Goal: Task Accomplishment & Management: Manage account settings

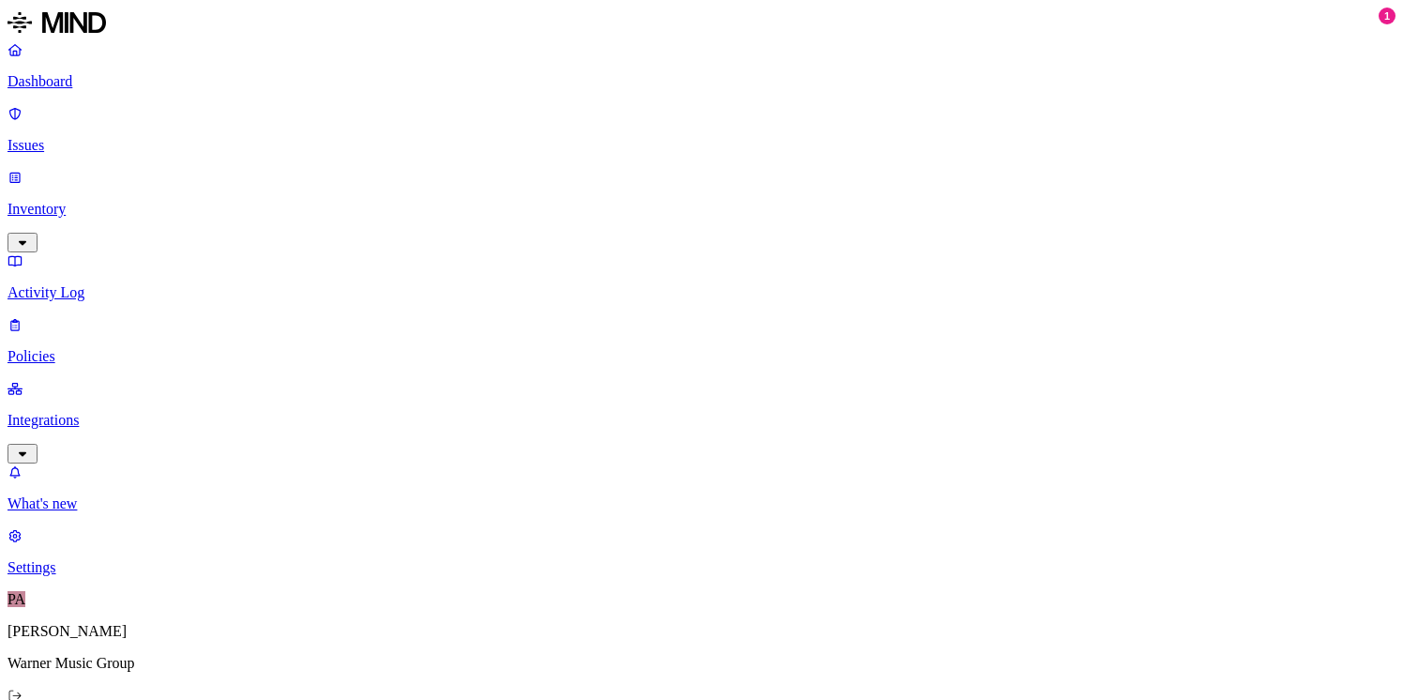
click at [92, 284] on p "Activity Log" at bounding box center [702, 292] width 1388 height 17
paste input "easypdfbox.msi"
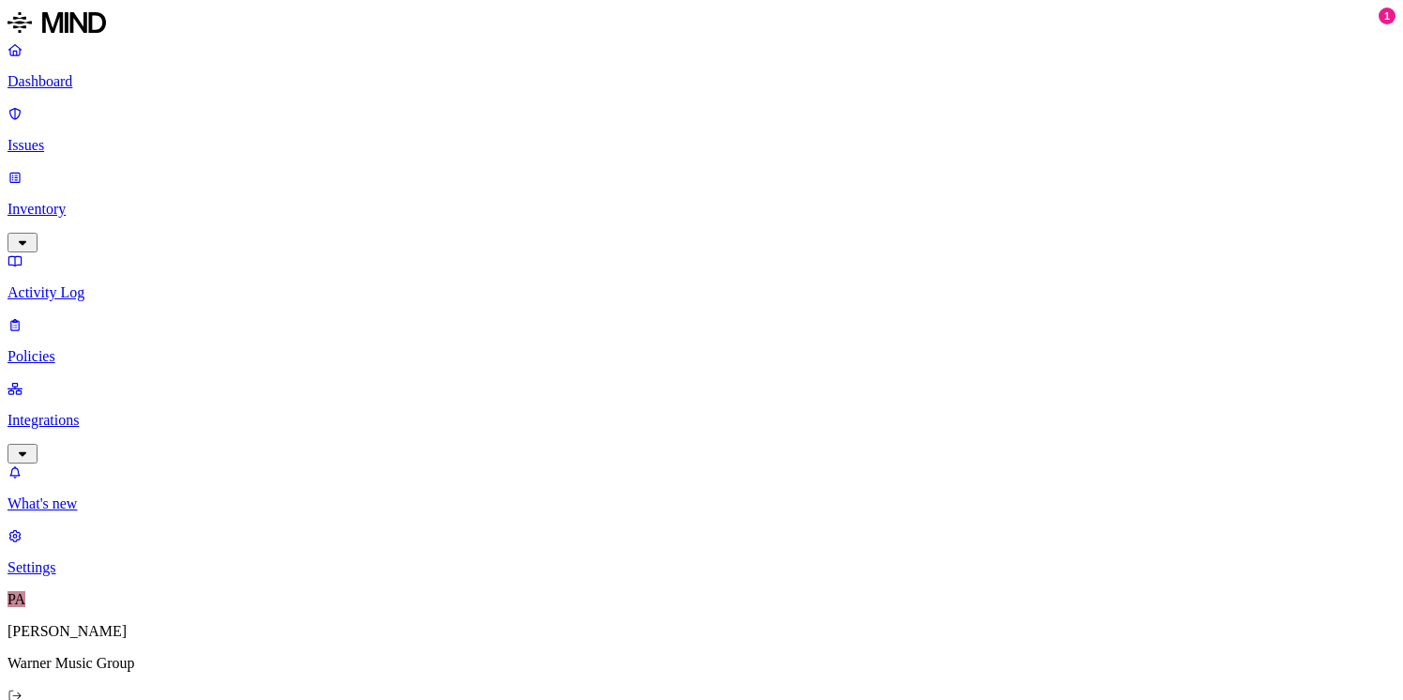
type input "easypdfbox.msi"
click at [105, 201] on p "Inventory" at bounding box center [702, 209] width 1388 height 17
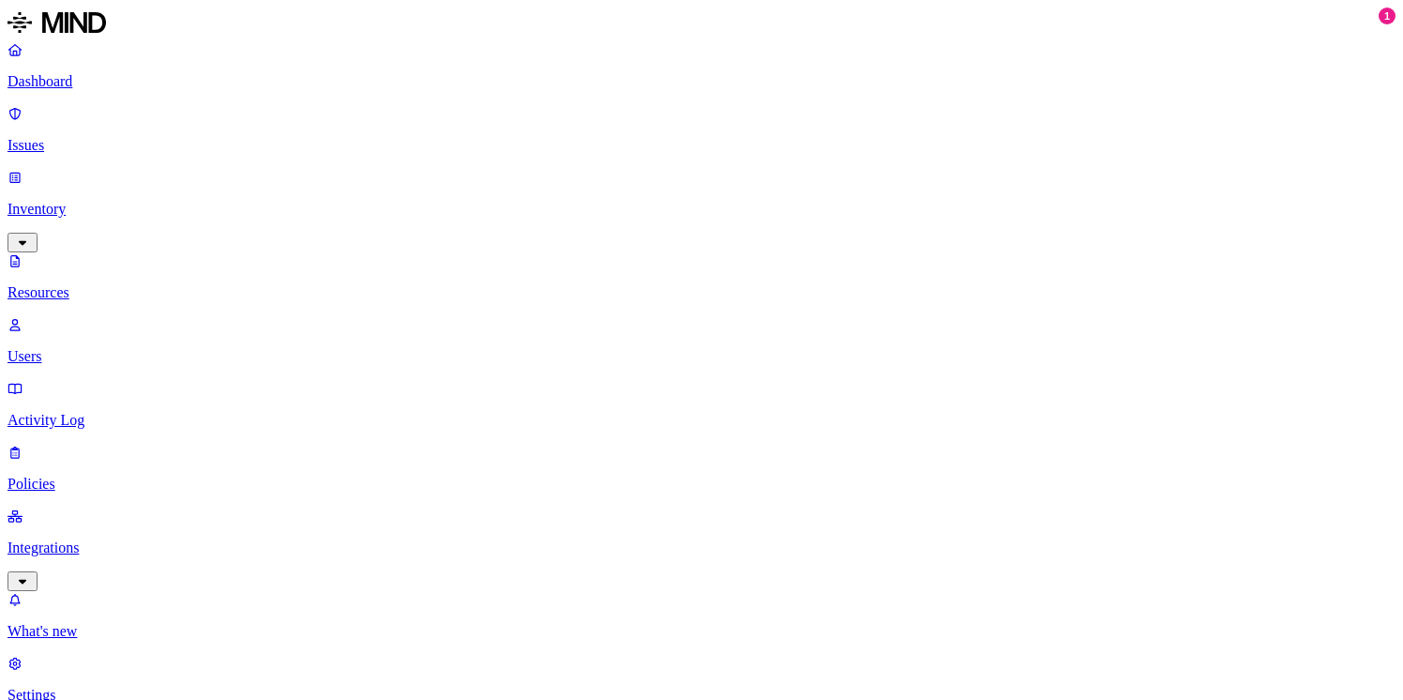
click at [75, 412] on p "Activity Log" at bounding box center [702, 420] width 1388 height 17
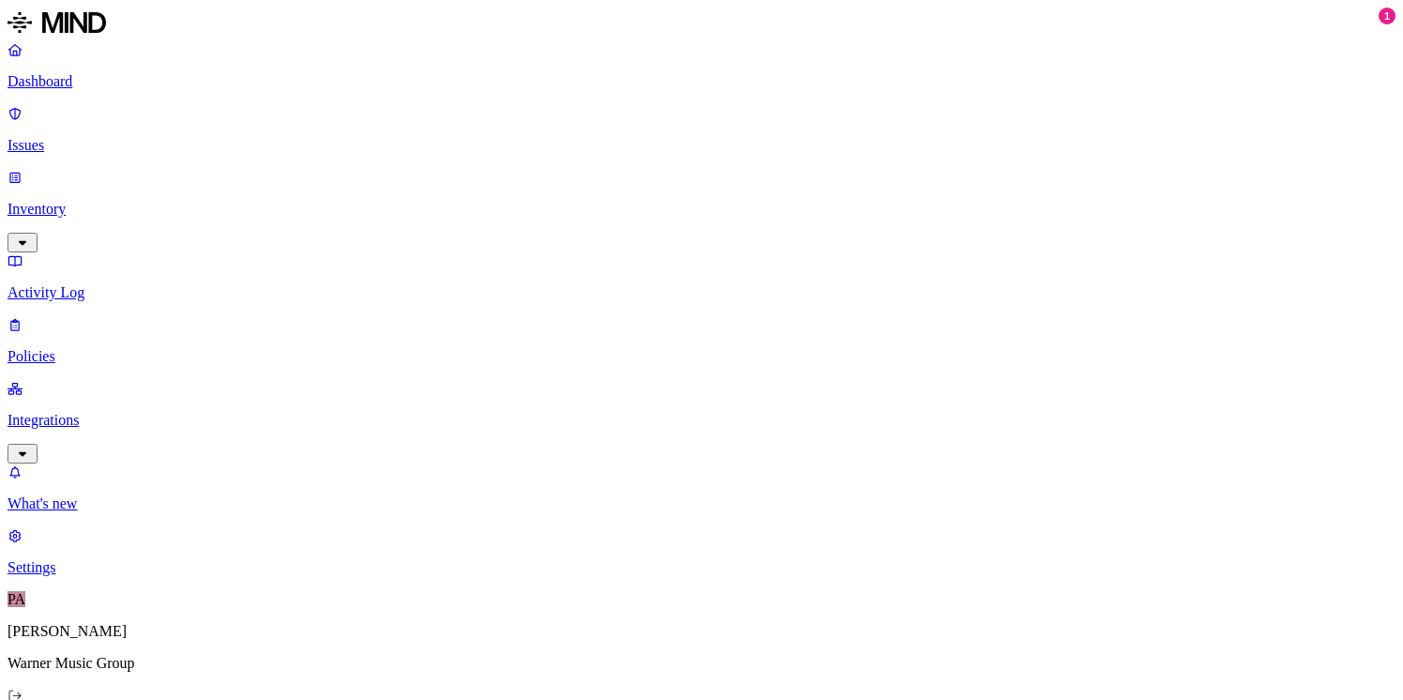
paste input "easypdfbox.msi"
type input "easypdfbox"
click at [62, 80] on p "Dashboard" at bounding box center [702, 81] width 1388 height 17
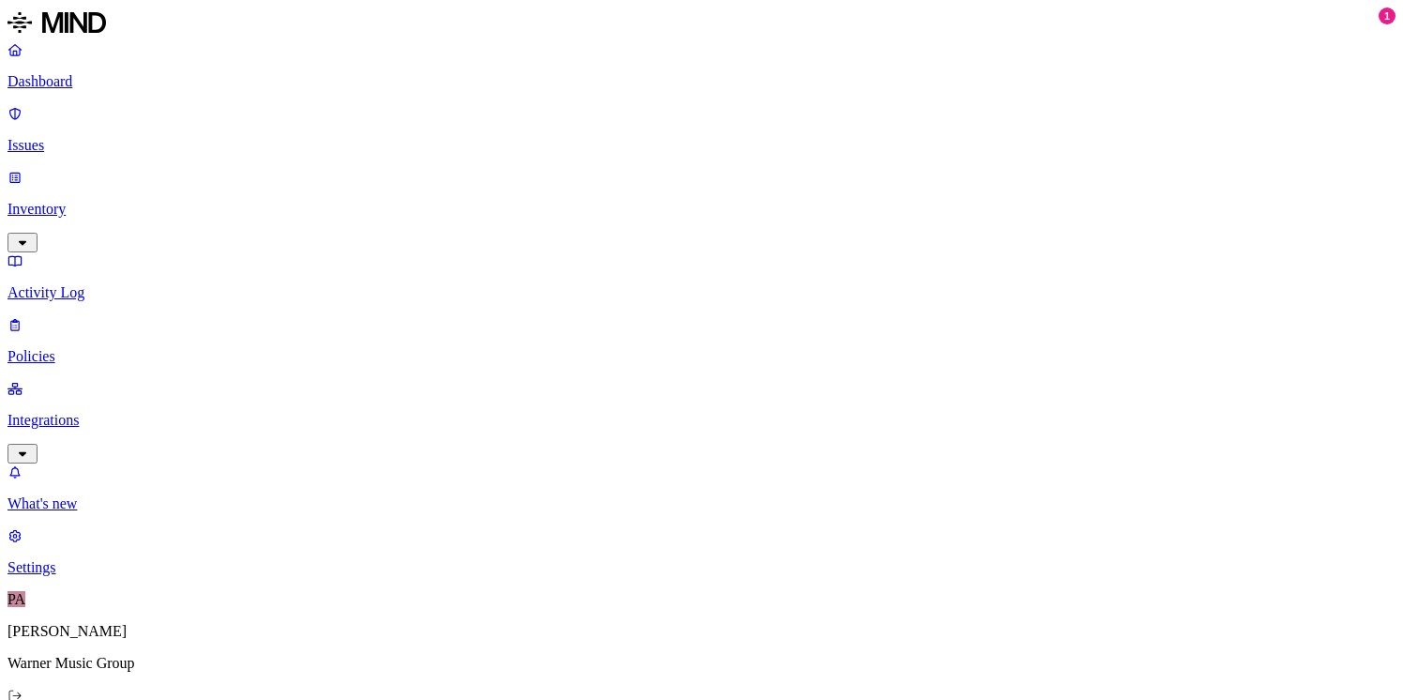
click at [67, 284] on p "Activity Log" at bounding box center [702, 292] width 1388 height 17
type input "[PERSON_NAME]"
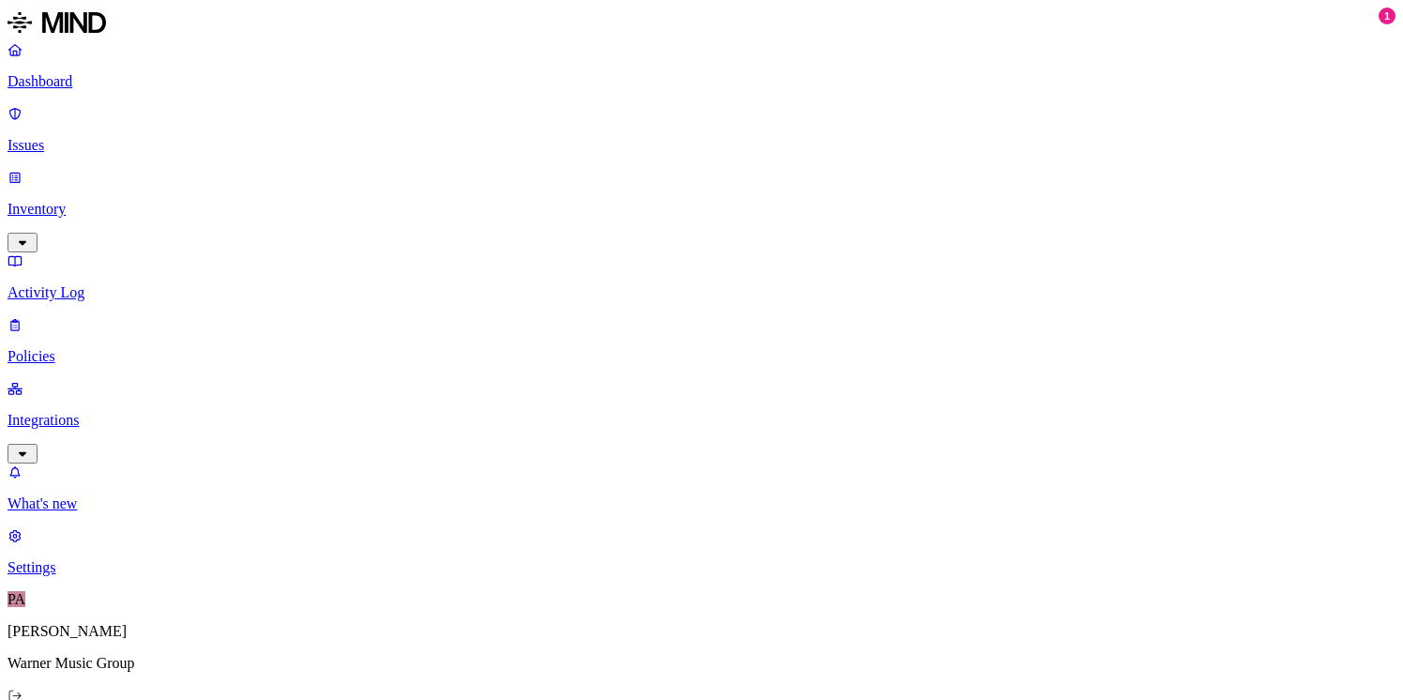
click at [106, 412] on p "Integrations" at bounding box center [702, 420] width 1388 height 17
click at [126, 201] on p "Inventory" at bounding box center [702, 209] width 1388 height 17
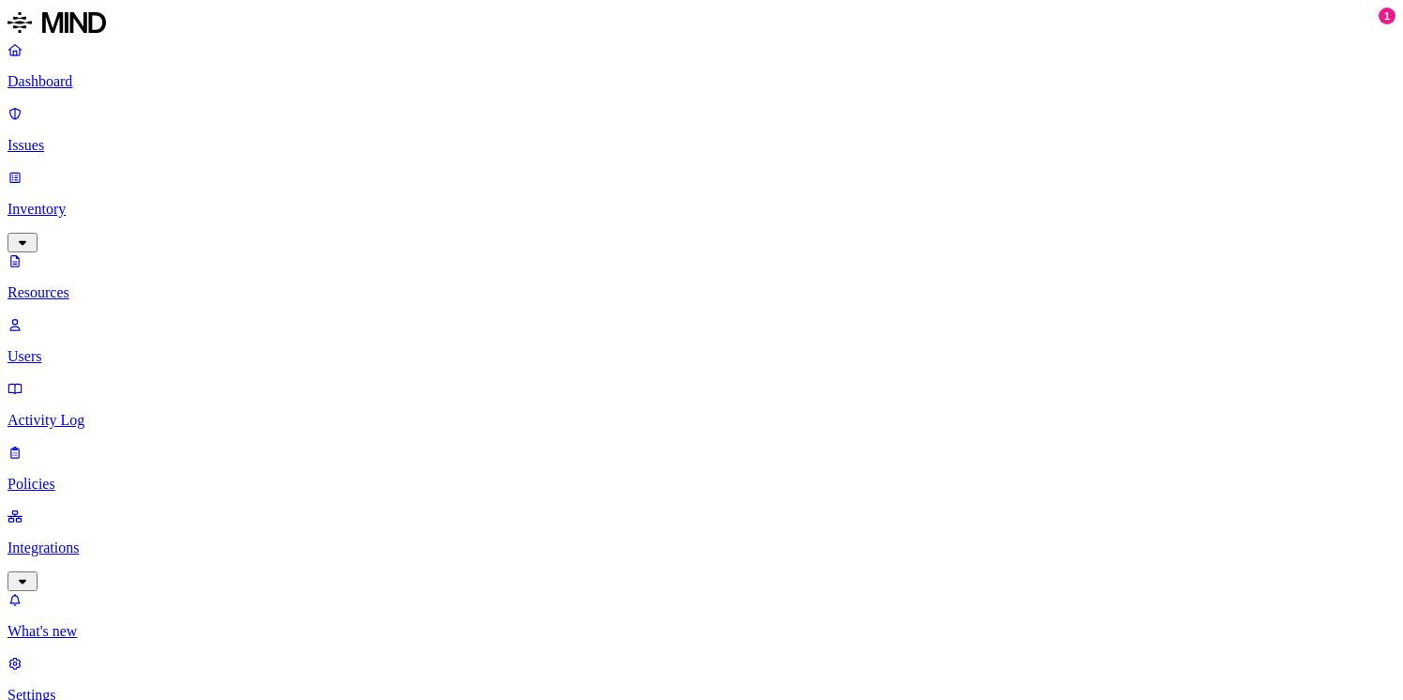
click at [106, 137] on p "Issues" at bounding box center [702, 145] width 1388 height 17
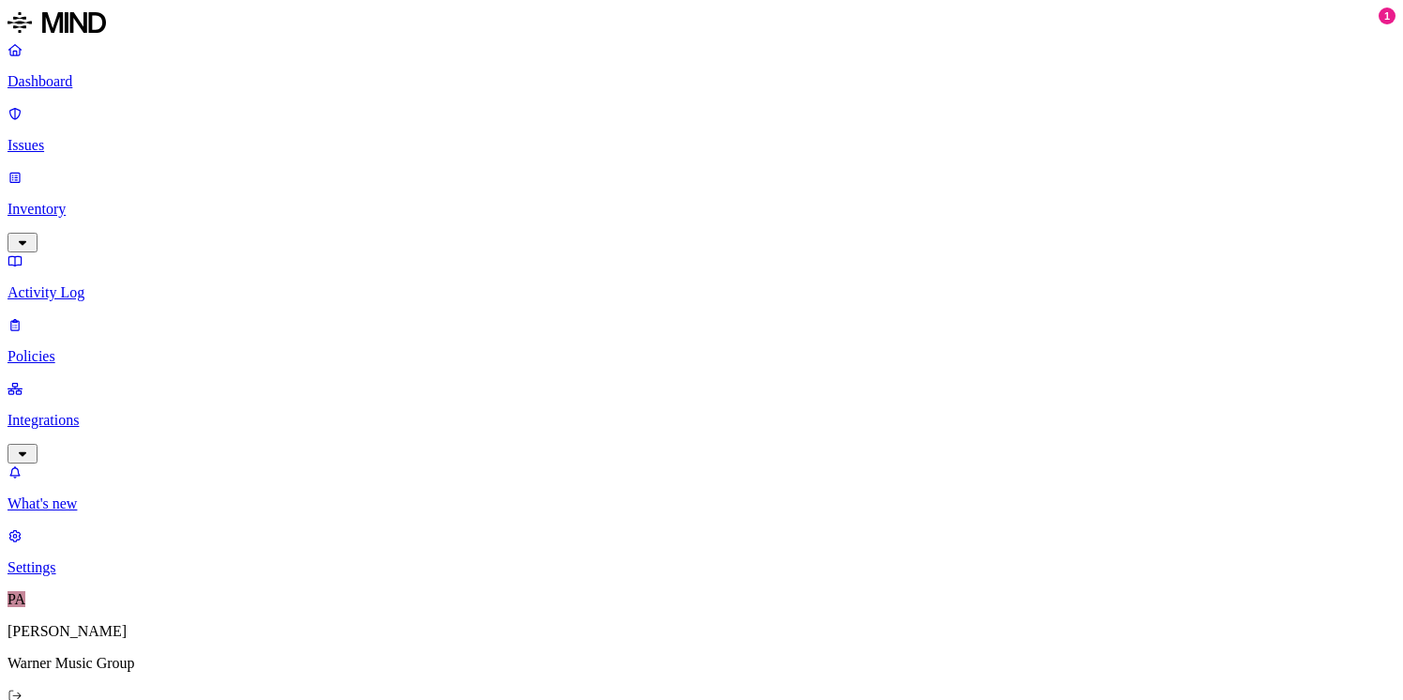
click at [111, 83] on p "Dashboard" at bounding box center [702, 81] width 1388 height 17
click at [103, 169] on link "Inventory" at bounding box center [702, 209] width 1388 height 81
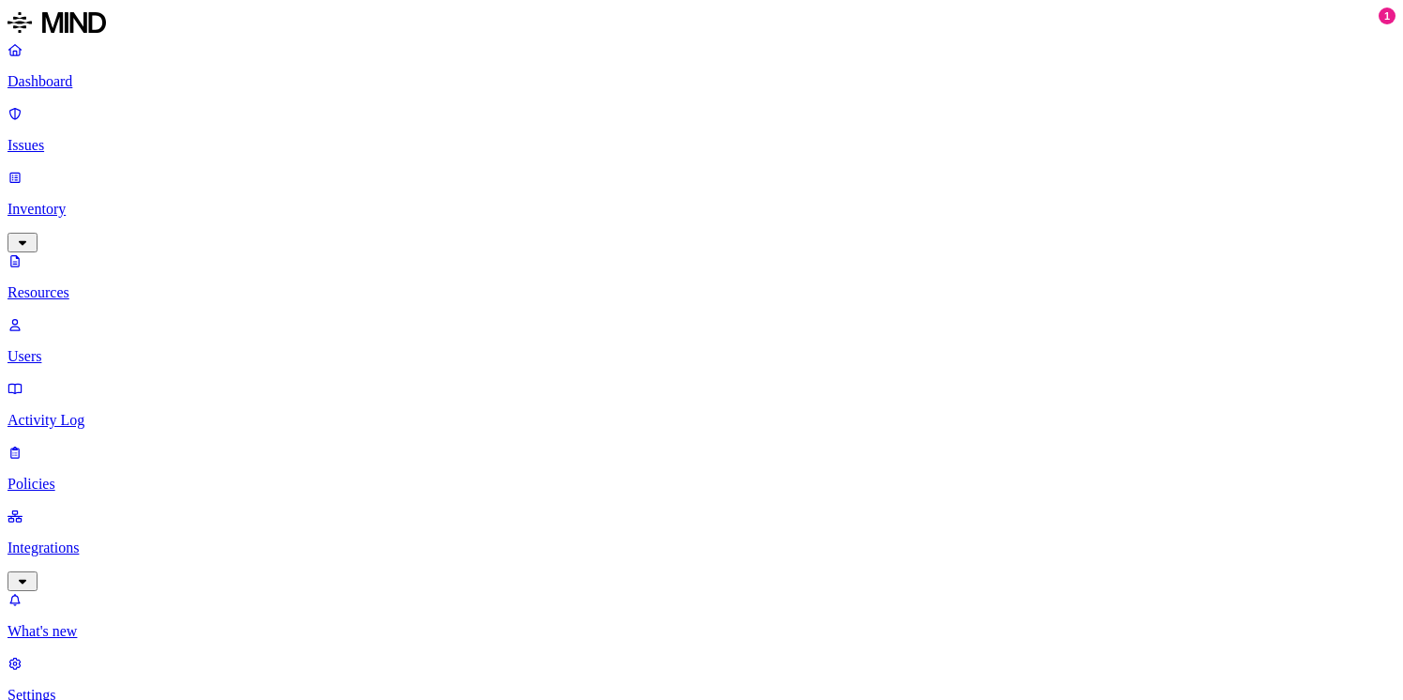
click at [107, 348] on p "Users" at bounding box center [702, 356] width 1388 height 17
click at [107, 316] on link "Users" at bounding box center [702, 340] width 1388 height 49
click at [109, 284] on p "Resources" at bounding box center [702, 292] width 1388 height 17
click at [82, 412] on p "Activity Log" at bounding box center [702, 420] width 1388 height 17
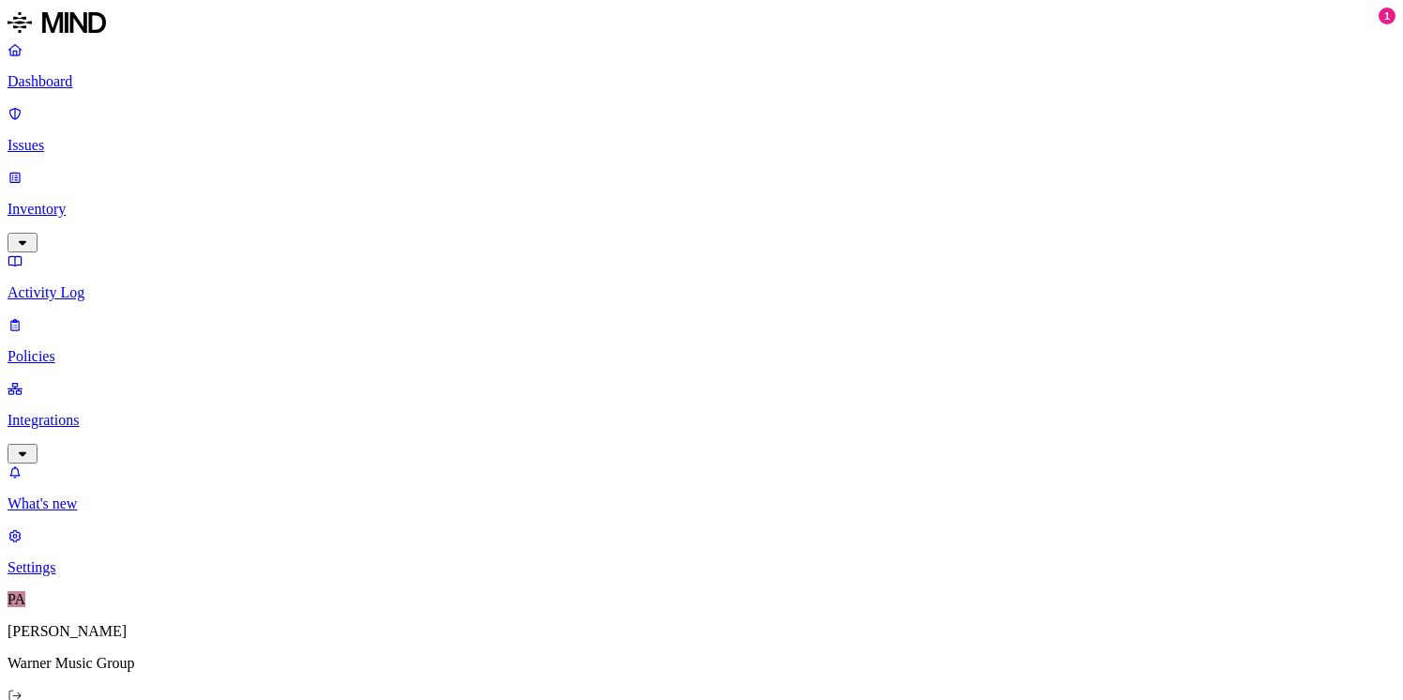
click at [136, 380] on link "Integrations" at bounding box center [702, 420] width 1388 height 81
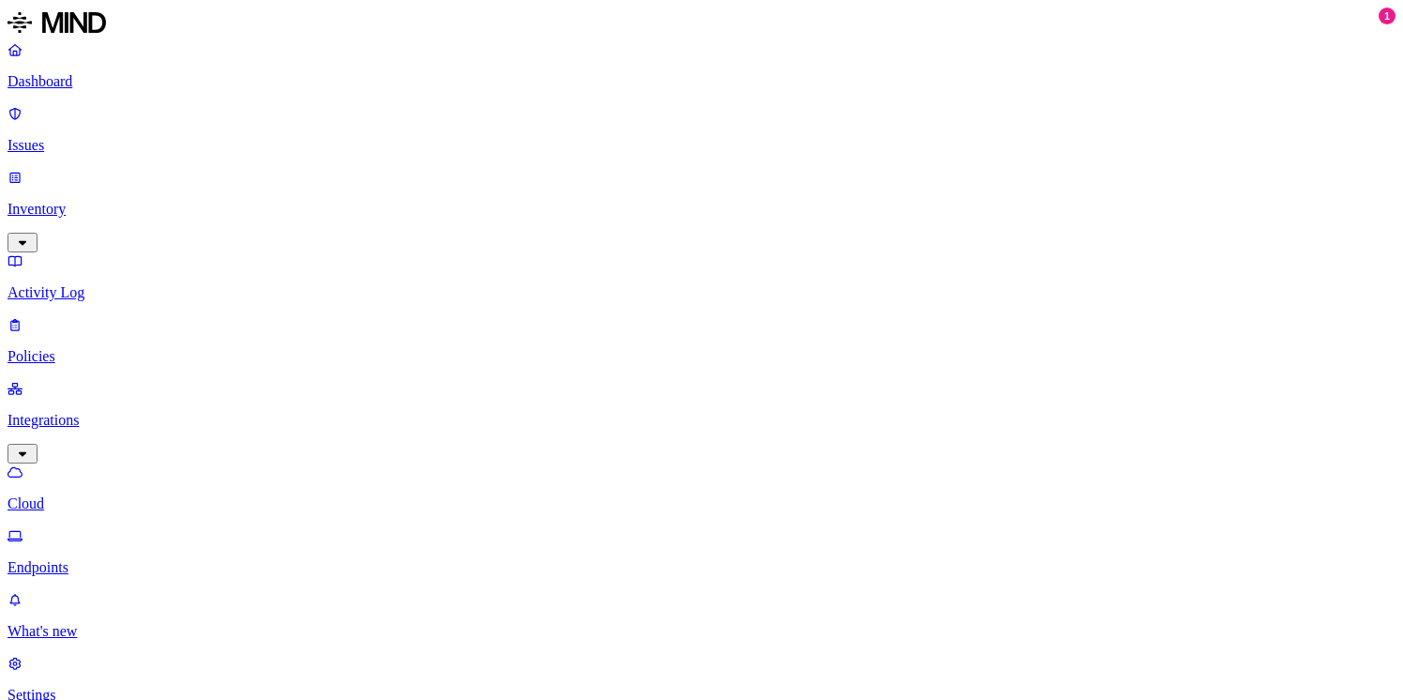
click at [84, 527] on link "Endpoints" at bounding box center [702, 551] width 1388 height 49
